Goal: Find specific page/section

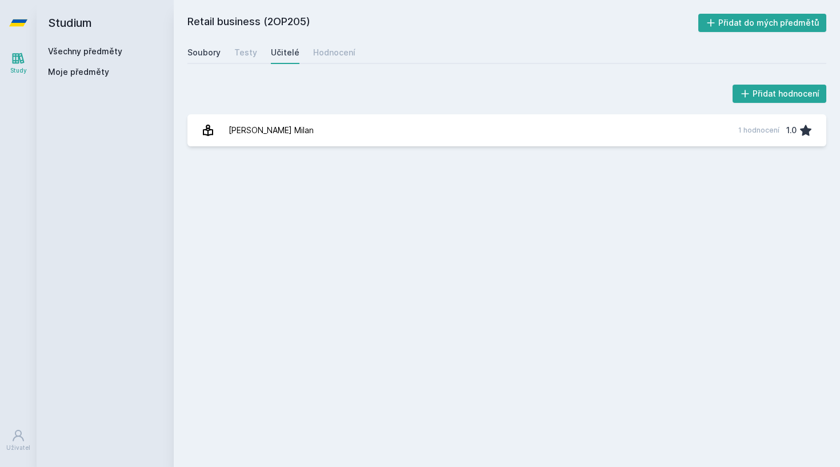
click at [204, 56] on div "Soubory" at bounding box center [203, 52] width 33 height 11
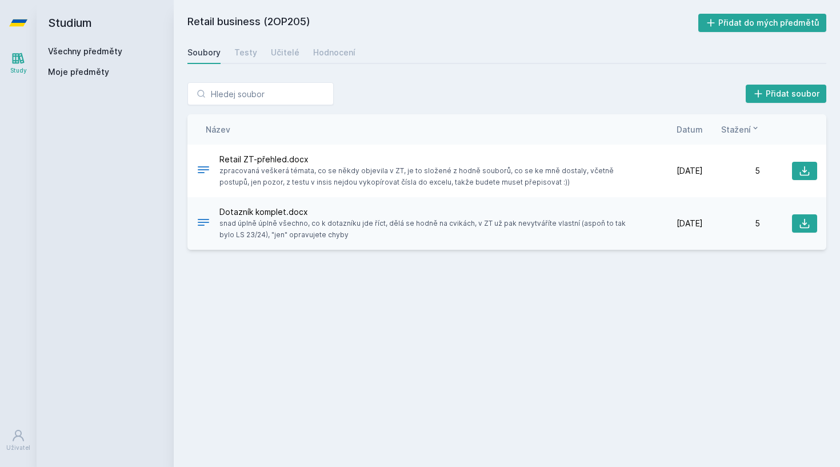
click at [106, 53] on link "Všechny předměty" at bounding box center [85, 51] width 74 height 10
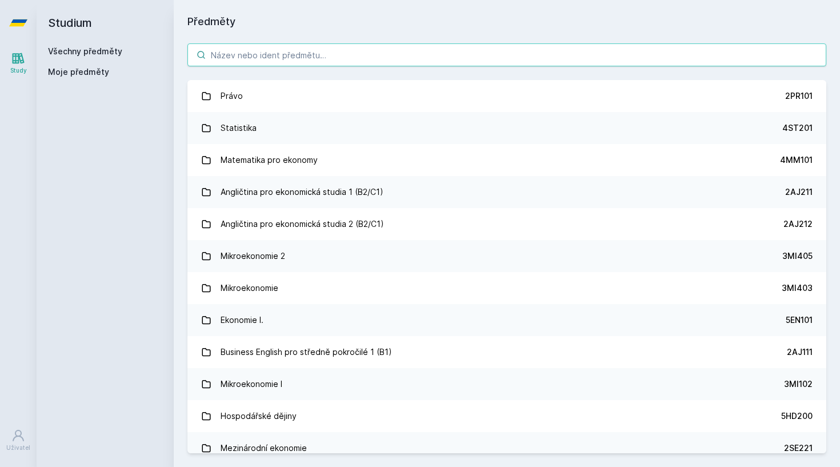
click at [306, 54] on input "search" at bounding box center [506, 54] width 638 height 23
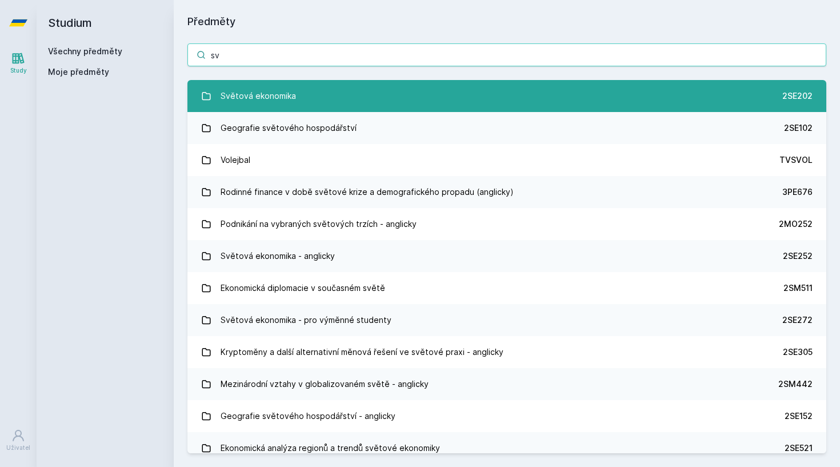
type input "sv"
click at [284, 97] on div "Světová ekonomika" at bounding box center [257, 96] width 75 height 23
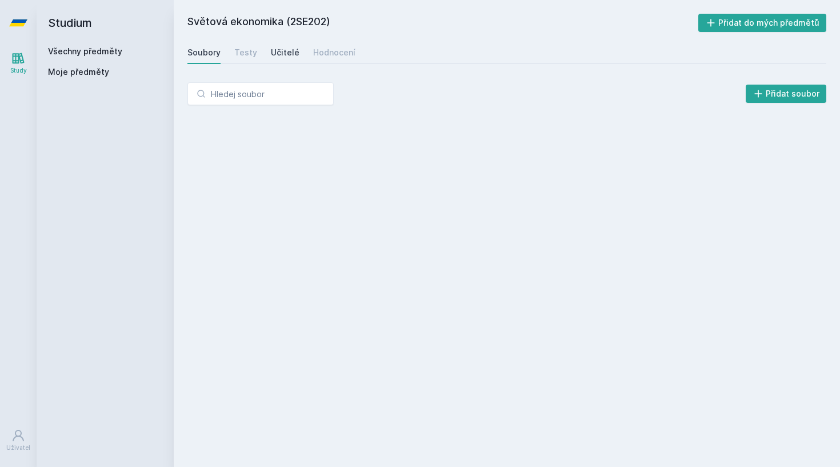
click at [279, 58] on div "Učitelé" at bounding box center [285, 52] width 29 height 11
